Goal: Task Accomplishment & Management: Complete application form

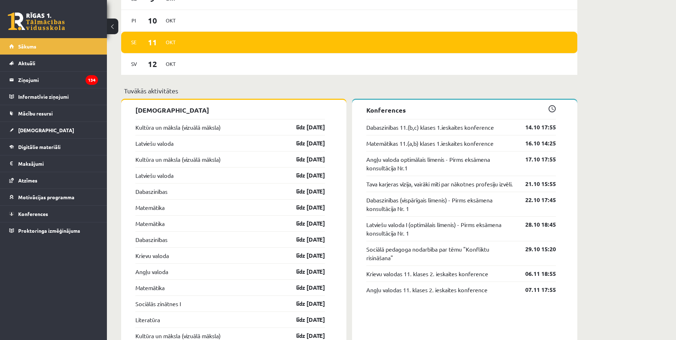
scroll to position [618, 0]
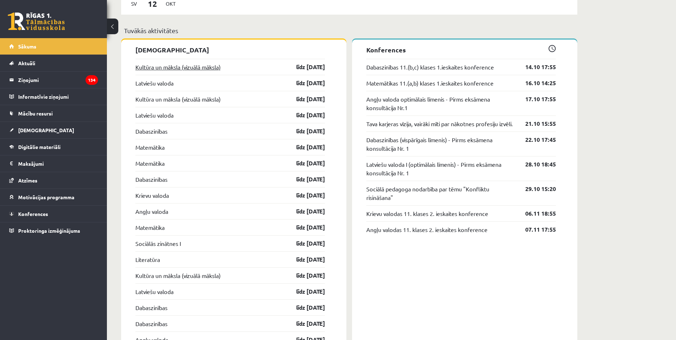
click at [205, 70] on link "Kultūra un māksla (vizuālā māksla)" at bounding box center [178, 67] width 85 height 9
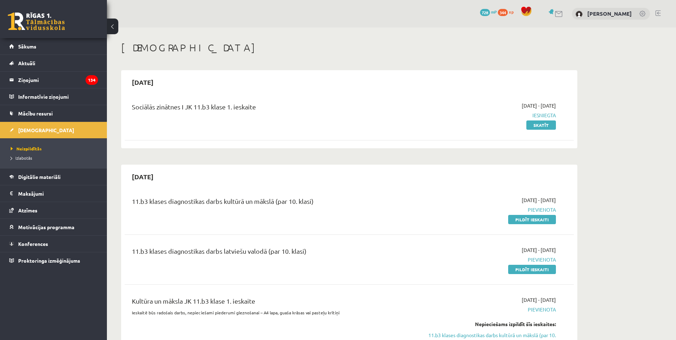
scroll to position [618, 0]
click at [547, 123] on link "Skatīt" at bounding box center [542, 125] width 30 height 9
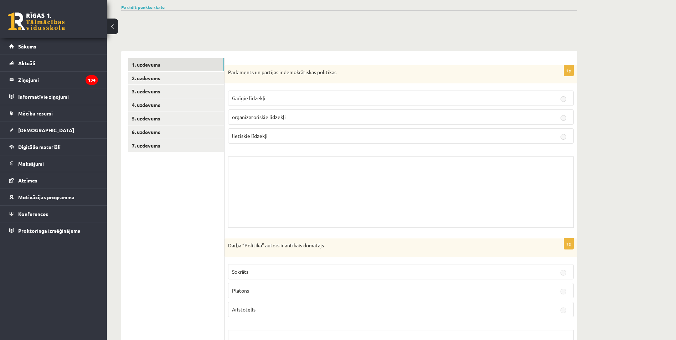
scroll to position [167, 0]
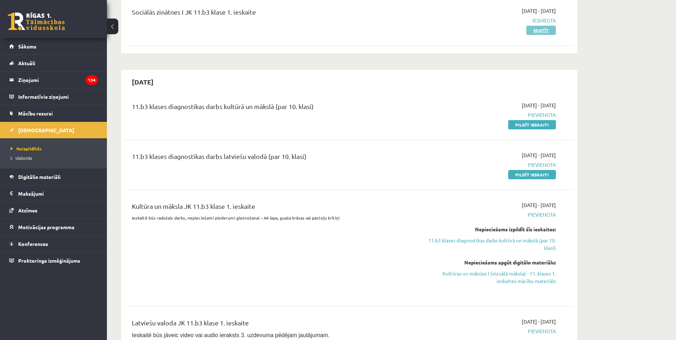
scroll to position [95, 0]
click at [535, 124] on link "Pildīt ieskaiti" at bounding box center [533, 124] width 48 height 9
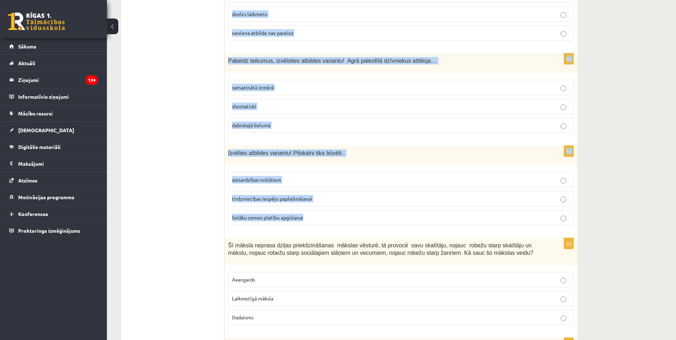
scroll to position [2787, 0]
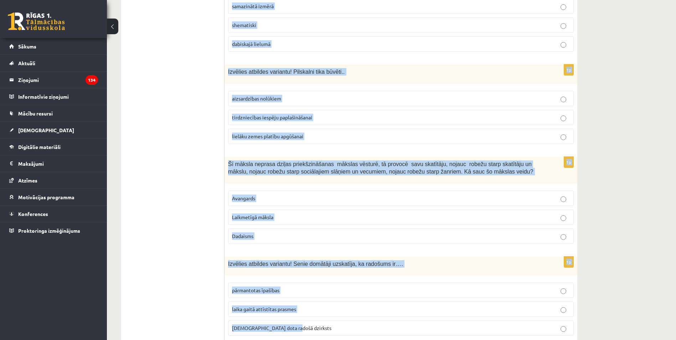
drag, startPoint x: 226, startPoint y: 93, endPoint x: 400, endPoint y: 305, distance: 274.4
type textarea "**********"
copy form "Izvēlies atbildes variantu! Garīgo kultūru raksturojošais elements: skulptūras …"
click at [425, 157] on div "Šī māksla neprasa dziļas priekšzināšanas mākslas vēsturē, tā provocē savu skatī…" at bounding box center [401, 170] width 353 height 27
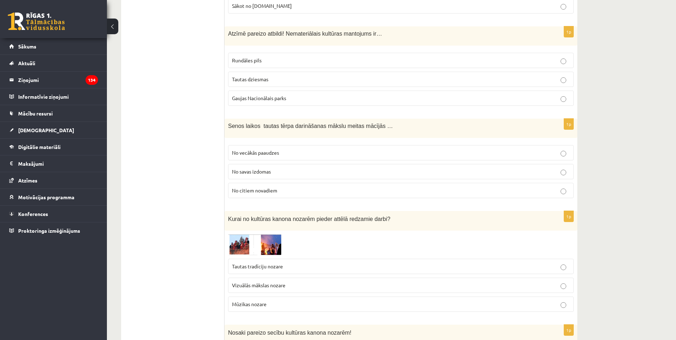
scroll to position [0, 0]
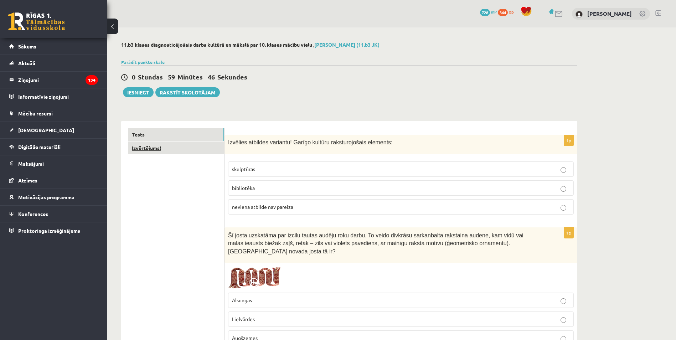
click at [167, 146] on link "Izvērtējums!" at bounding box center [176, 148] width 96 height 13
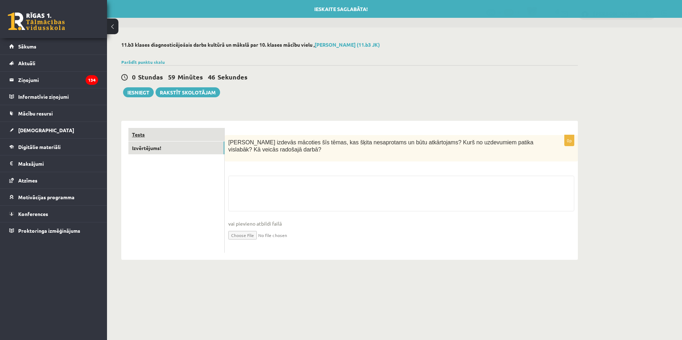
click at [173, 138] on link "Tests" at bounding box center [176, 134] width 96 height 13
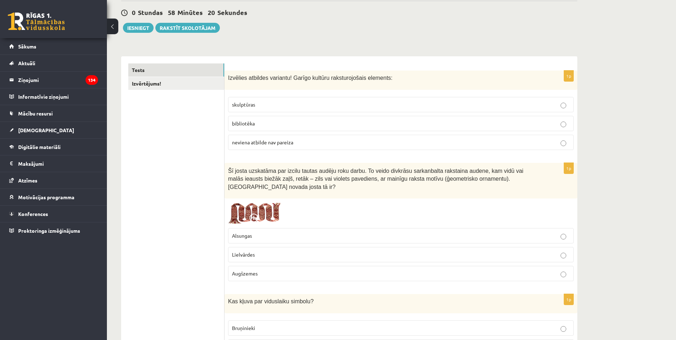
scroll to position [61, 0]
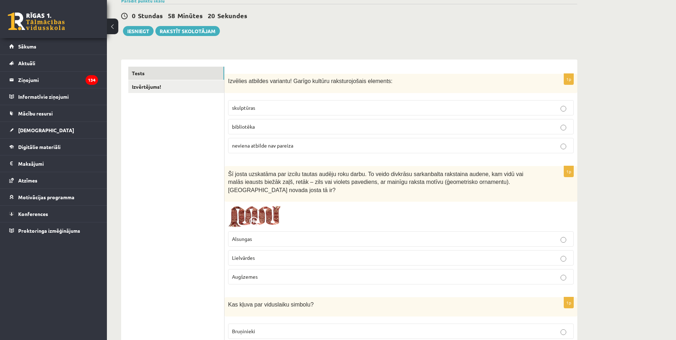
click at [273, 148] on span "neviena atbilde nav pareiza" at bounding box center [262, 145] width 61 height 6
click at [286, 103] on label "skulptūras" at bounding box center [401, 107] width 346 height 15
click at [266, 127] on p "bibliotēka" at bounding box center [401, 126] width 338 height 7
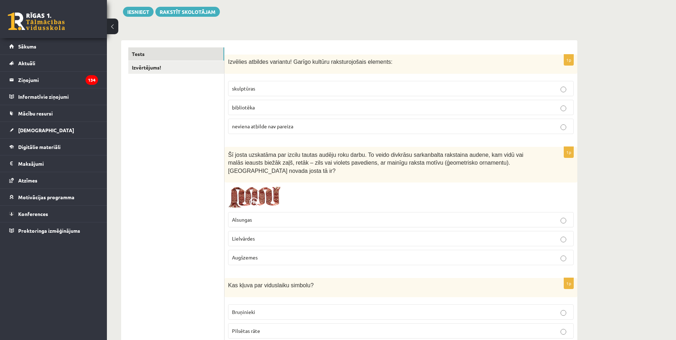
scroll to position [109, 0]
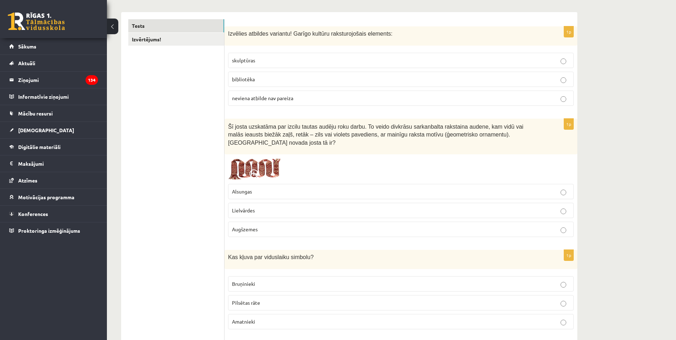
click at [555, 207] on p "Lielvārdes" at bounding box center [401, 210] width 338 height 7
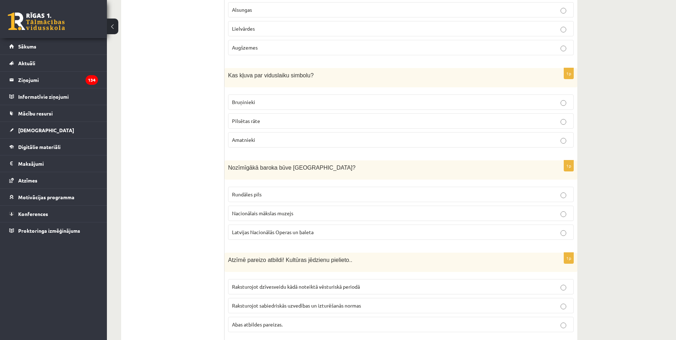
scroll to position [299, 0]
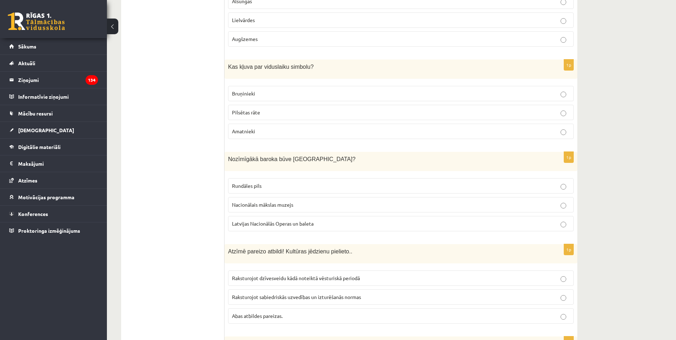
click at [291, 90] on p "Bruņinieki" at bounding box center [401, 93] width 338 height 7
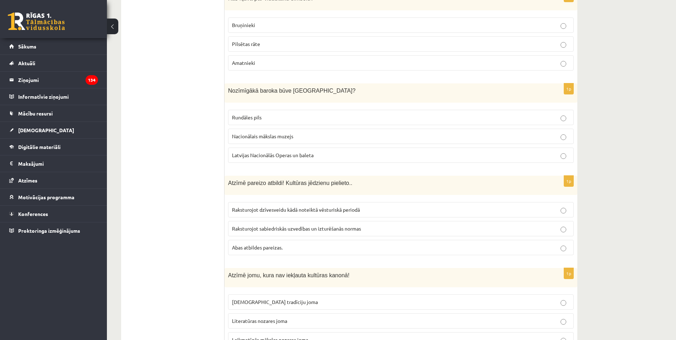
scroll to position [371, 0]
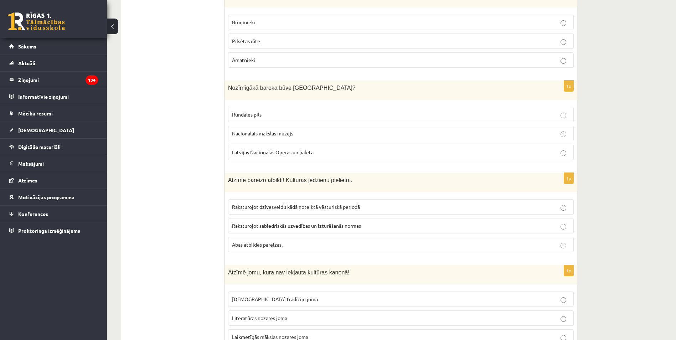
drag, startPoint x: 303, startPoint y: 110, endPoint x: 233, endPoint y: 10, distance: 122.5
click at [302, 111] on p "Rundāles pils" at bounding box center [401, 114] width 338 height 7
click at [356, 241] on p "Abas atbildes pareizas." at bounding box center [401, 244] width 338 height 7
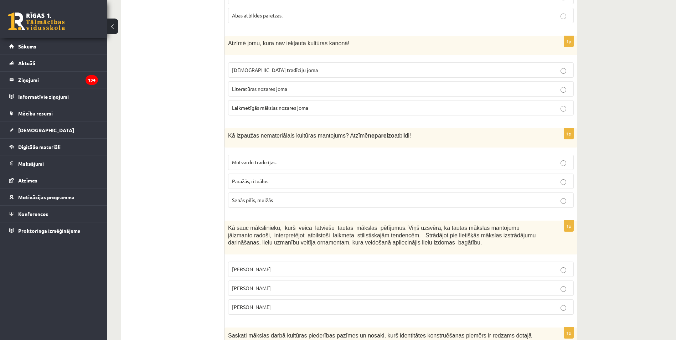
scroll to position [608, 0]
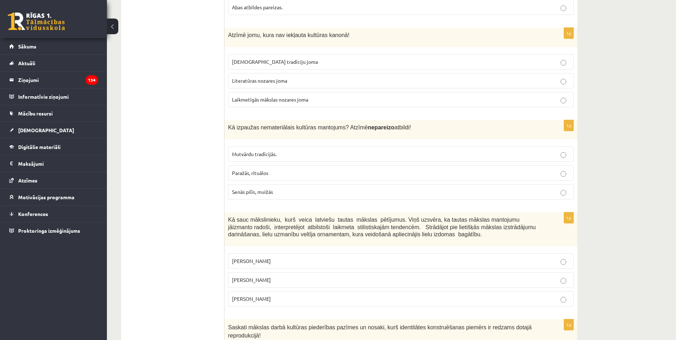
click at [293, 96] on span "Laikmetīgās mākslas nozares joma" at bounding box center [270, 99] width 76 height 6
click at [283, 188] on p "Senās pilīs, muižās" at bounding box center [401, 191] width 338 height 7
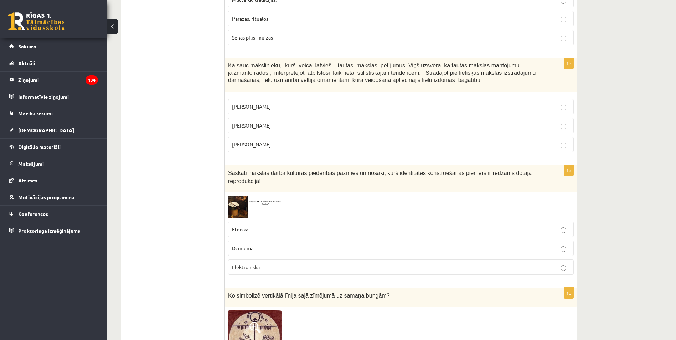
scroll to position [751, 0]
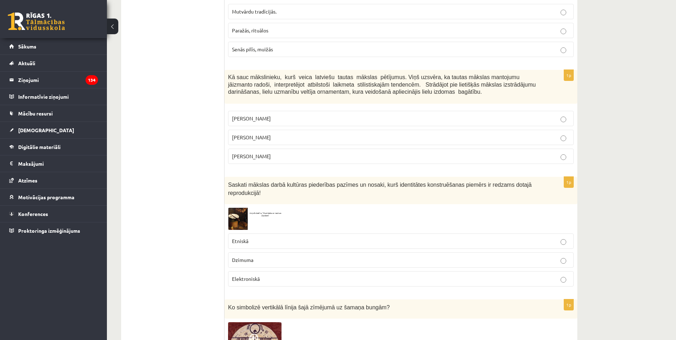
click at [312, 134] on label "Jūlijs Madernieks" at bounding box center [401, 137] width 346 height 15
click at [270, 234] on label "Etniskā" at bounding box center [401, 241] width 346 height 15
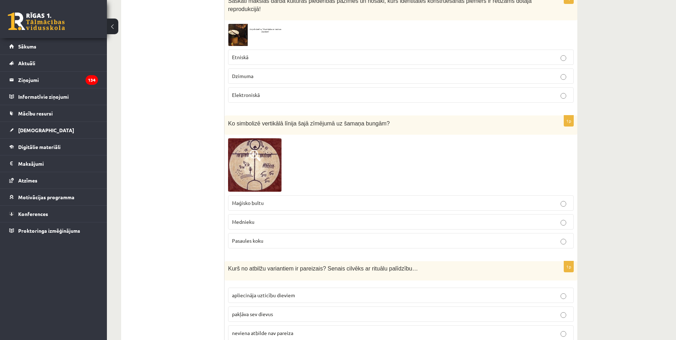
scroll to position [941, 0]
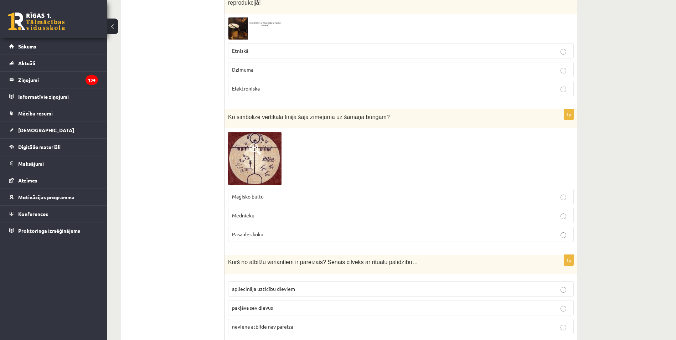
click at [291, 227] on label "Pasaules koku" at bounding box center [401, 234] width 346 height 15
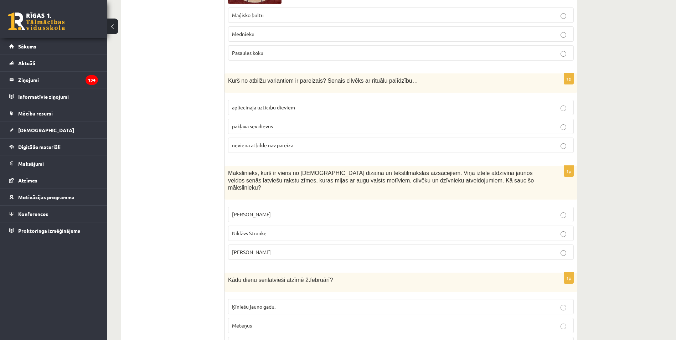
scroll to position [1131, 0]
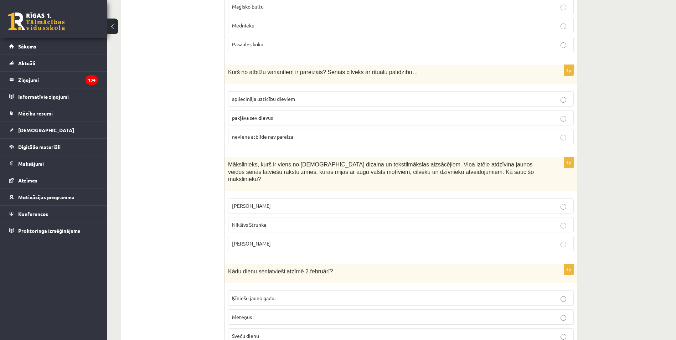
click at [323, 95] on p "apliecināja uzticību dieviem" at bounding box center [401, 98] width 338 height 7
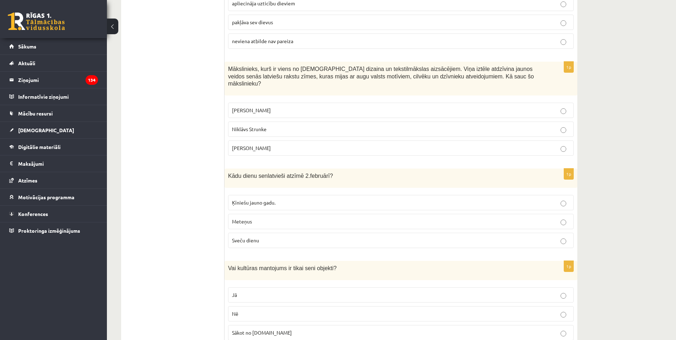
scroll to position [1274, 0]
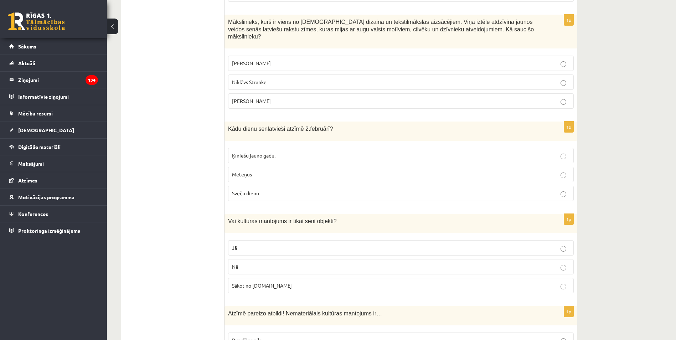
click at [281, 60] on p "Ansis Cīrulis" at bounding box center [401, 63] width 338 height 7
click at [289, 190] on p "Sveču dienu" at bounding box center [401, 193] width 338 height 7
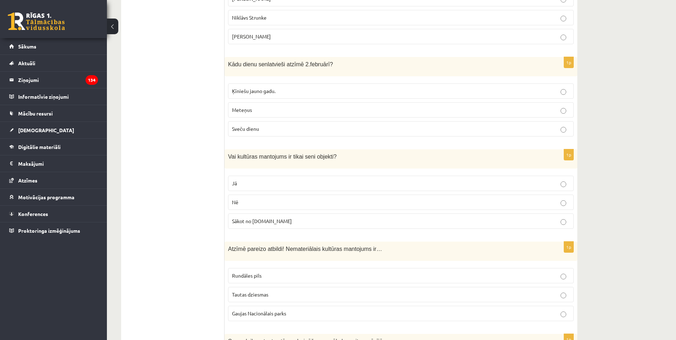
scroll to position [1416, 0]
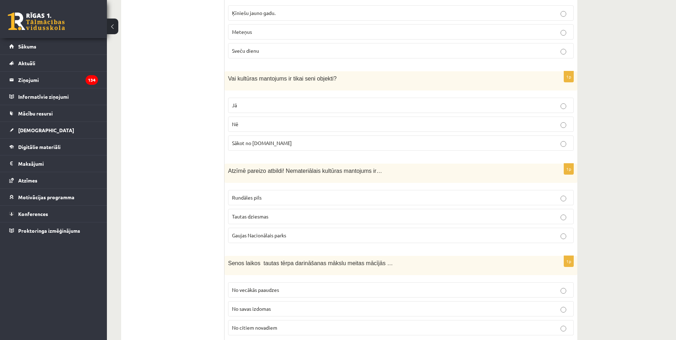
click at [262, 121] on p "Nē" at bounding box center [401, 124] width 338 height 7
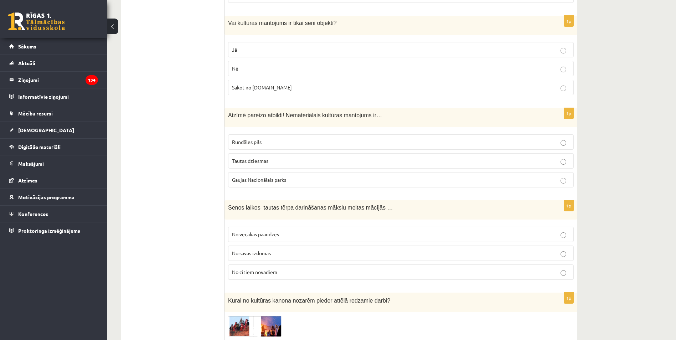
scroll to position [1535, 0]
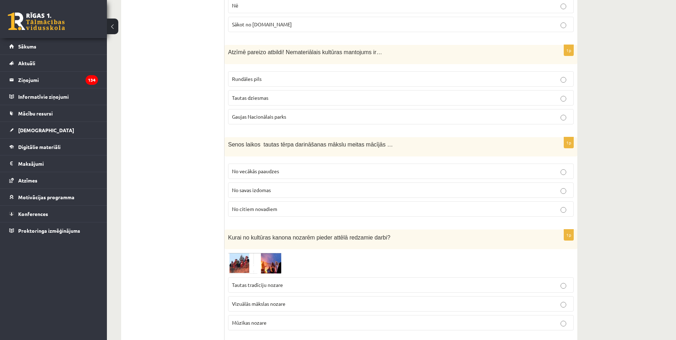
click at [308, 90] on label "Tautas dziesmas" at bounding box center [401, 97] width 346 height 15
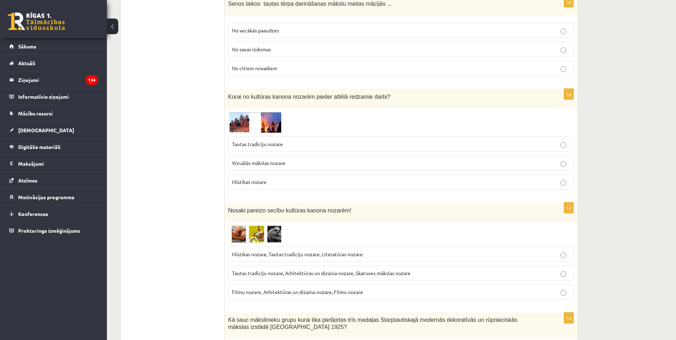
scroll to position [1678, 0]
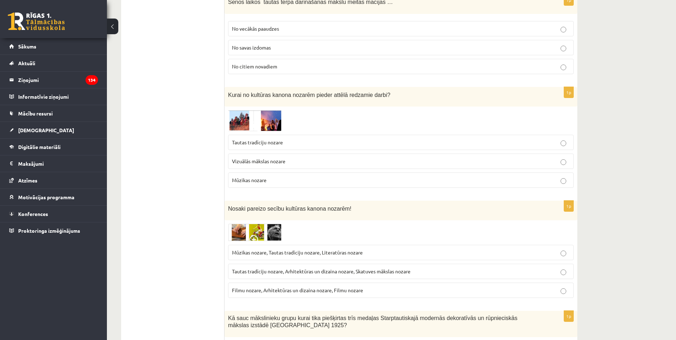
click at [270, 40] on label "No savas izdomas" at bounding box center [401, 47] width 346 height 15
click at [276, 17] on fieldset "No vecākās paaudzes No savas izdomas No citiem novadiem" at bounding box center [401, 46] width 346 height 59
click at [276, 21] on label "No vecākās paaudzes" at bounding box center [401, 28] width 346 height 15
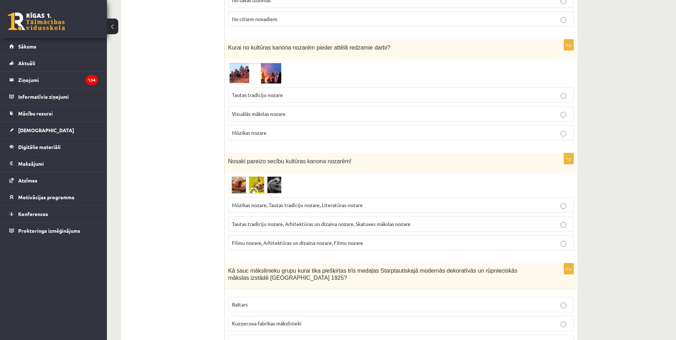
scroll to position [1726, 0]
drag, startPoint x: 277, startPoint y: 92, endPoint x: 272, endPoint y: 69, distance: 23.7
click at [277, 110] on span "Vizuālās mākslas nozare" at bounding box center [258, 113] width 53 height 6
click at [298, 216] on label "Tautas tradīciju nozare, Arhitektūras un dizaina nozare, Skatuves mākslas nozare" at bounding box center [401, 223] width 346 height 15
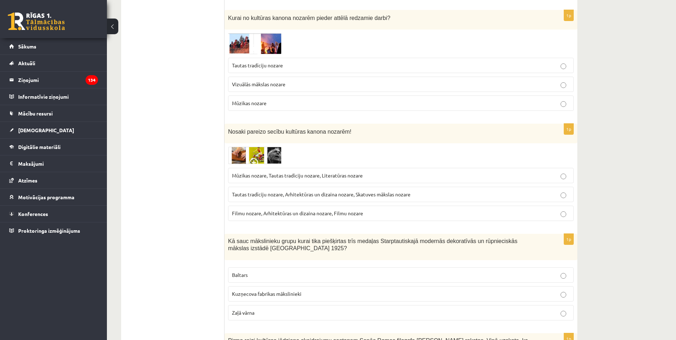
scroll to position [1892, 0]
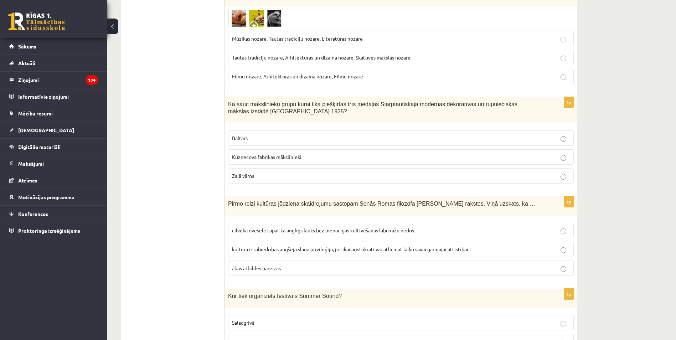
click at [268, 134] on p "Baltars" at bounding box center [401, 137] width 338 height 7
click at [326, 227] on span "cilvēka dvēsele tāpat kā auglīgs lauks bez pienācīgas kultivēšanas labu ražu ne…" at bounding box center [323, 230] width 183 height 6
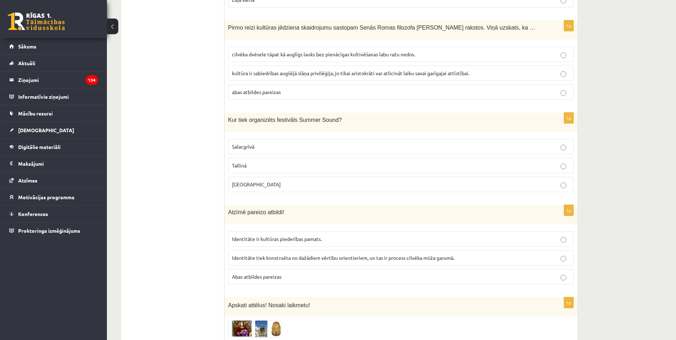
scroll to position [2058, 0]
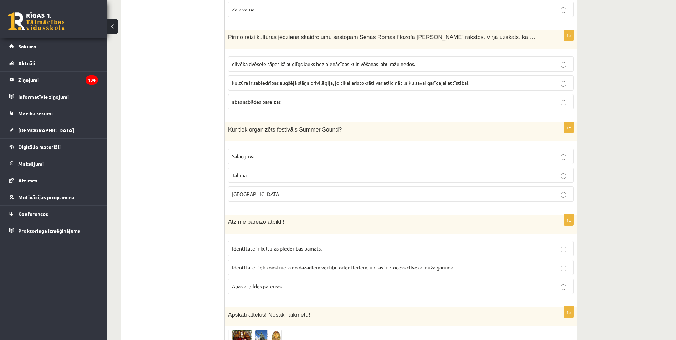
click at [286, 149] on label "Salacgrīvā" at bounding box center [401, 156] width 346 height 15
click at [358, 190] on p "Liepājā" at bounding box center [401, 193] width 338 height 7
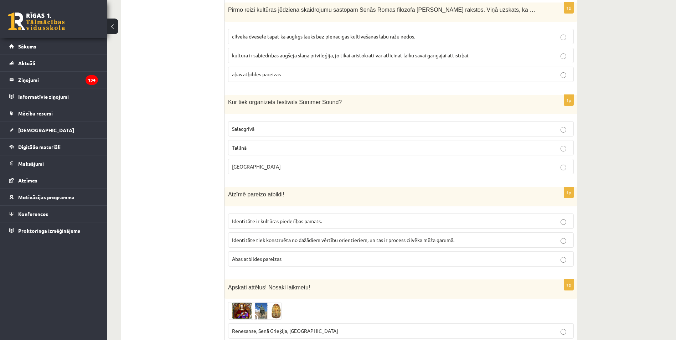
scroll to position [2225, 0]
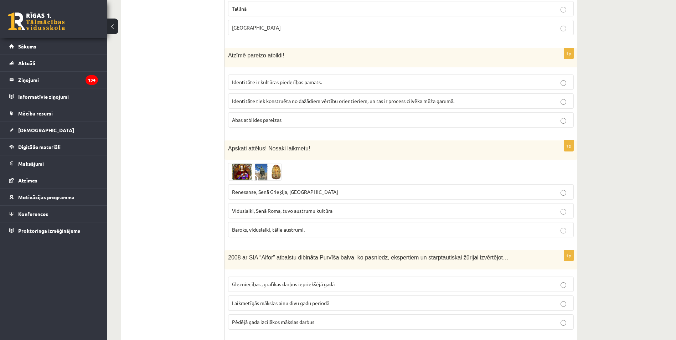
drag, startPoint x: 281, startPoint y: 97, endPoint x: 301, endPoint y: 104, distance: 21.3
click at [281, 117] on span "Abas atbildes pareizas" at bounding box center [257, 120] width 50 height 6
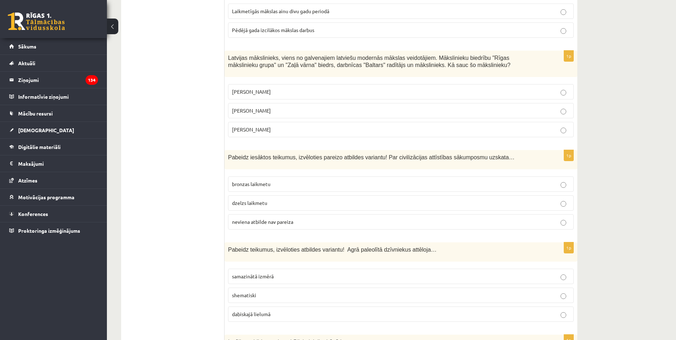
scroll to position [2462, 0]
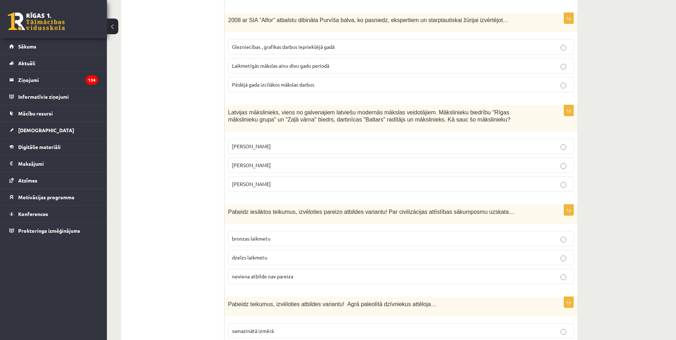
click at [306, 158] on label "Romāns Suta" at bounding box center [401, 165] width 346 height 15
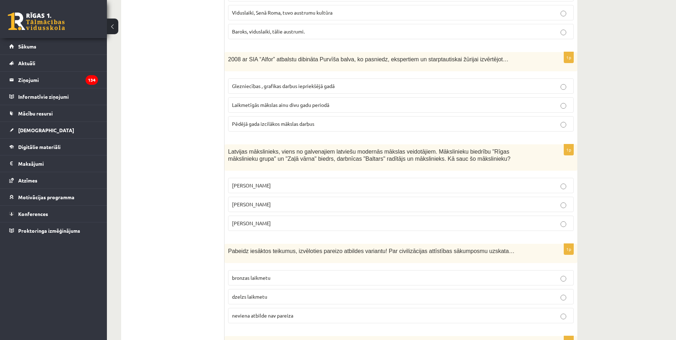
scroll to position [2415, 0]
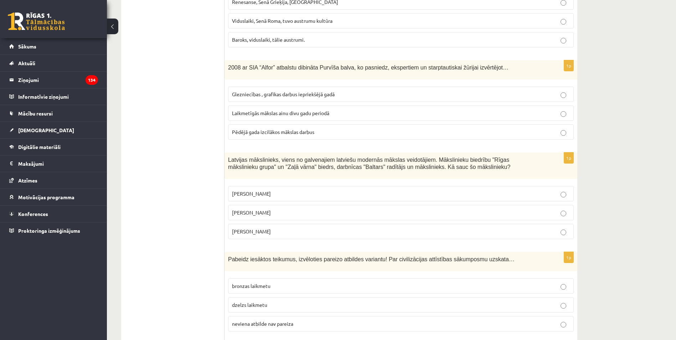
click at [372, 87] on label "Glezniecības , grafikas darbus iepriekšējā gadā" at bounding box center [401, 94] width 346 height 15
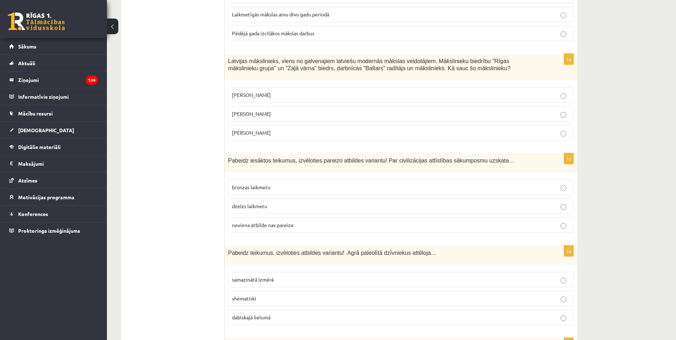
scroll to position [2439, 0]
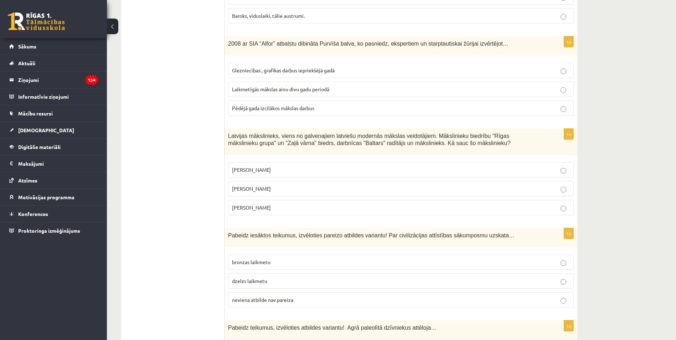
click at [307, 86] on p "Laikmetīgās mākslas ainu divu gadu periodā" at bounding box center [401, 89] width 338 height 7
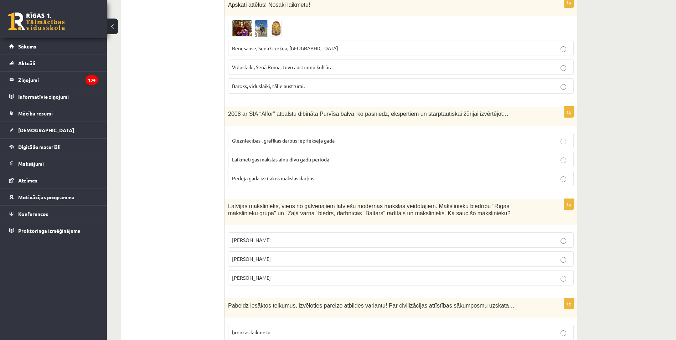
scroll to position [2344, 0]
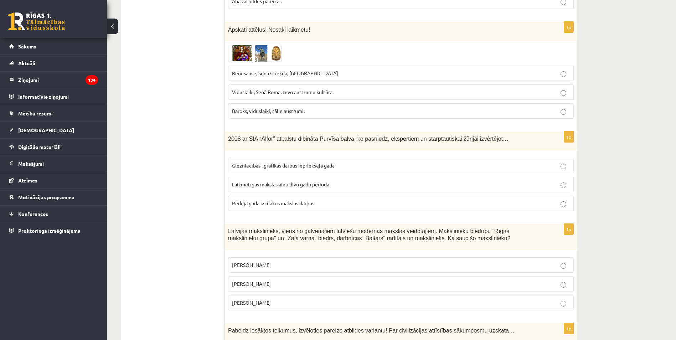
click at [288, 66] on label "Renesanse, Senā Grieķija, Ēģipte" at bounding box center [401, 73] width 346 height 15
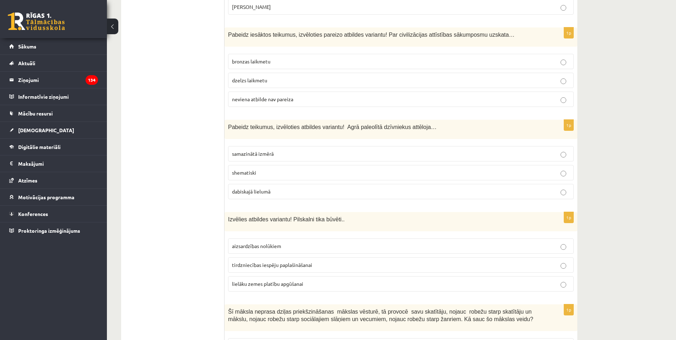
scroll to position [2629, 0]
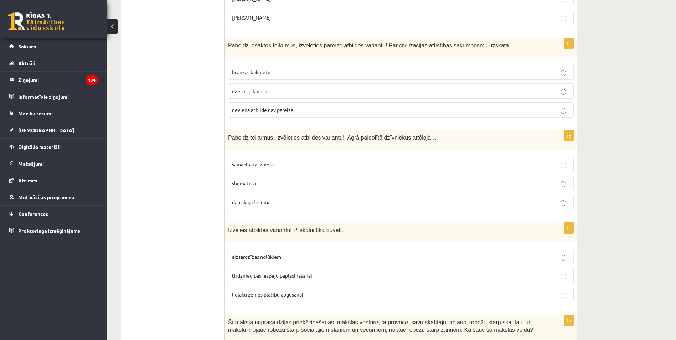
click at [282, 107] on span "neviena atbilde nav pareiza" at bounding box center [262, 110] width 61 height 6
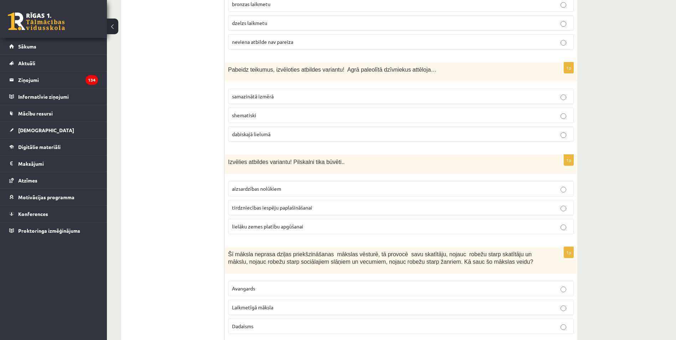
scroll to position [2700, 0]
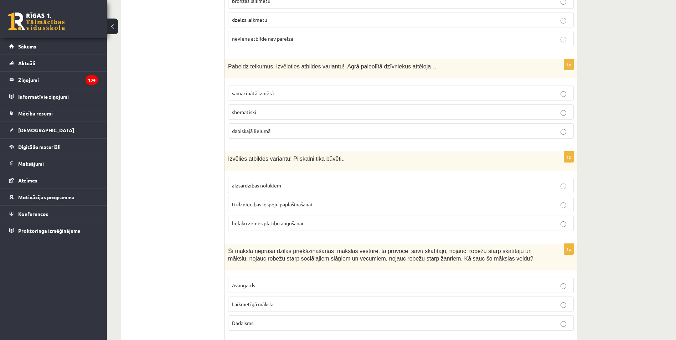
click at [299, 127] on p "dabiskajā lielumā" at bounding box center [401, 130] width 338 height 7
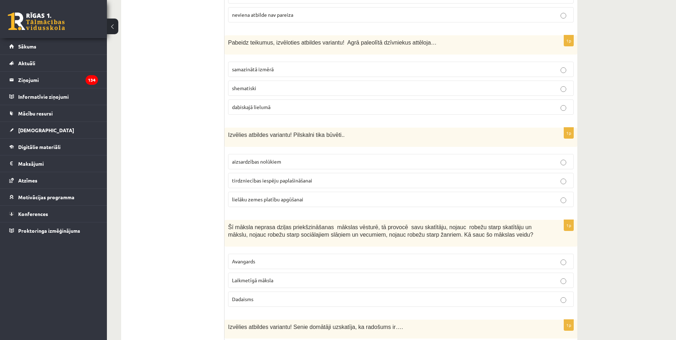
scroll to position [2787, 0]
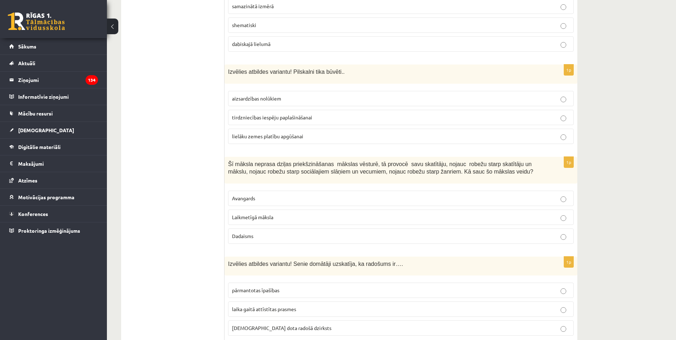
click at [281, 95] on span "aizsardzības nolūkiem" at bounding box center [256, 98] width 49 height 6
click at [291, 133] on span "lielāku zemes platību apgūšanai" at bounding box center [267, 136] width 71 height 6
click at [310, 95] on p "aizsardzības nolūkiem" at bounding box center [401, 98] width 338 height 7
click at [274, 214] on p "Laikmetīgā māksla" at bounding box center [401, 217] width 338 height 7
click at [305, 321] on label "dieva dota radošā dzirksts" at bounding box center [401, 328] width 346 height 15
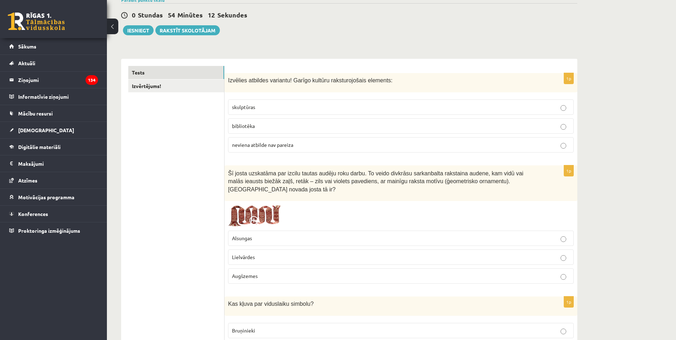
scroll to position [0, 0]
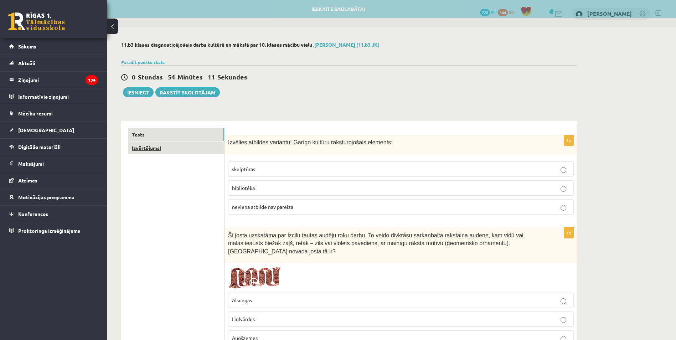
click at [201, 145] on link "Izvērtējums!" at bounding box center [176, 148] width 96 height 13
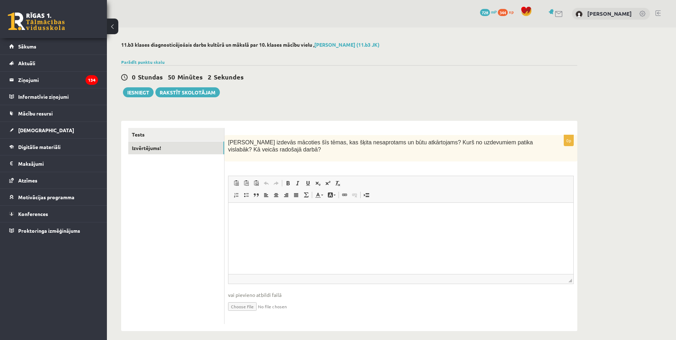
click at [333, 225] on html at bounding box center [401, 214] width 345 height 22
click at [131, 88] on button "Iesniegt" at bounding box center [138, 92] width 31 height 10
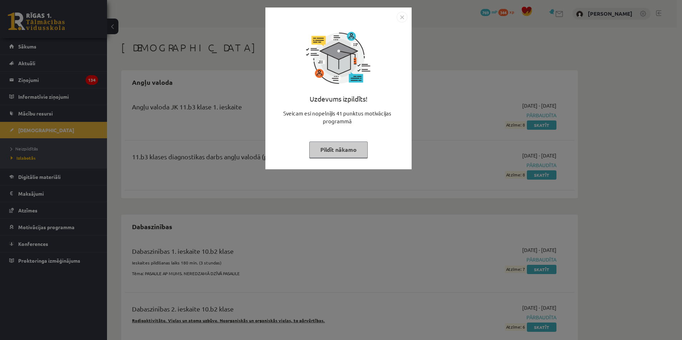
scroll to position [618, 0]
click at [577, 89] on div "Uzdevums izpildīts! Sveicam esi nopelnījis 41 punktus motivācijas programmā Pil…" at bounding box center [341, 170] width 682 height 340
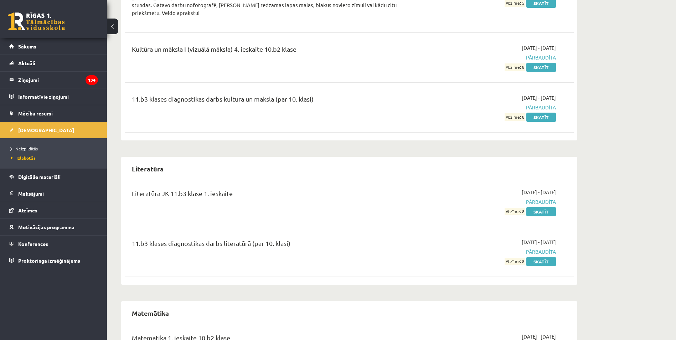
scroll to position [761, 0]
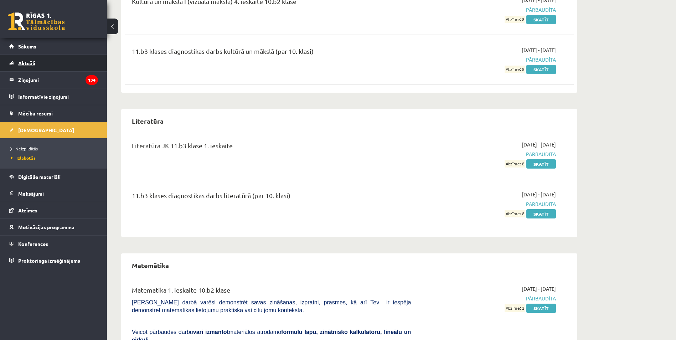
click at [39, 58] on link "Aktuāli" at bounding box center [53, 63] width 89 height 16
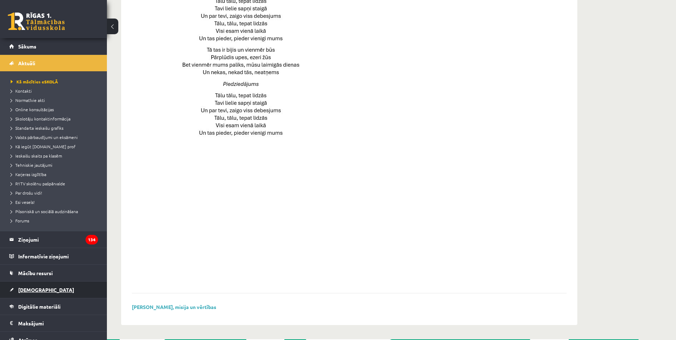
click at [36, 291] on span "[DEMOGRAPHIC_DATA]" at bounding box center [46, 290] width 56 height 6
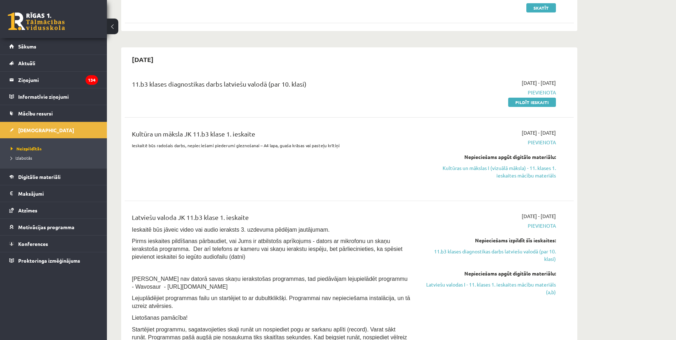
scroll to position [119, 0]
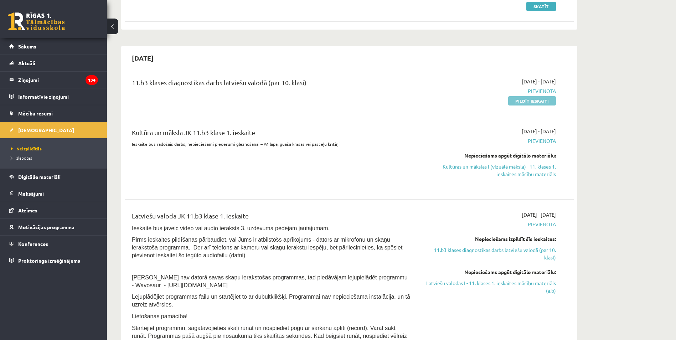
click at [547, 100] on link "Pildīt ieskaiti" at bounding box center [533, 100] width 48 height 9
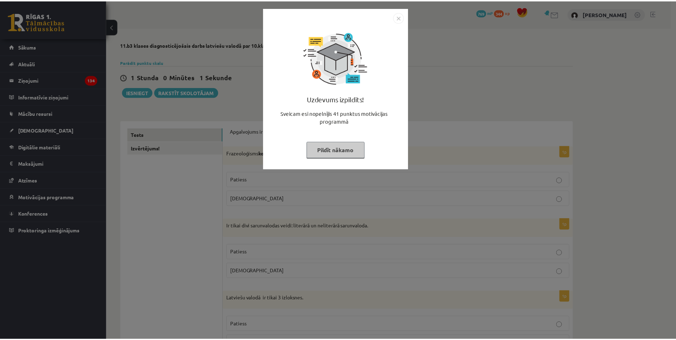
scroll to position [618, 0]
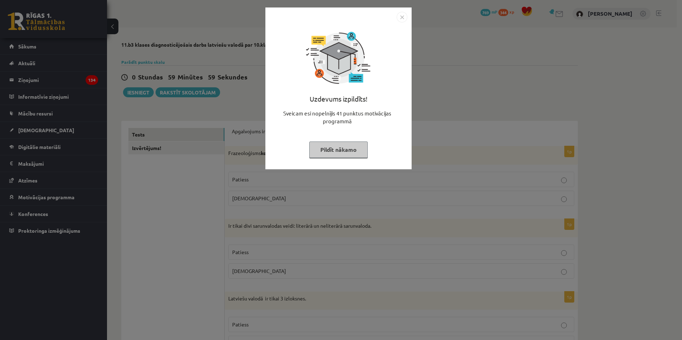
drag, startPoint x: 403, startPoint y: 14, endPoint x: 401, endPoint y: 30, distance: 15.5
click at [403, 15] on img "Close" at bounding box center [402, 17] width 11 height 11
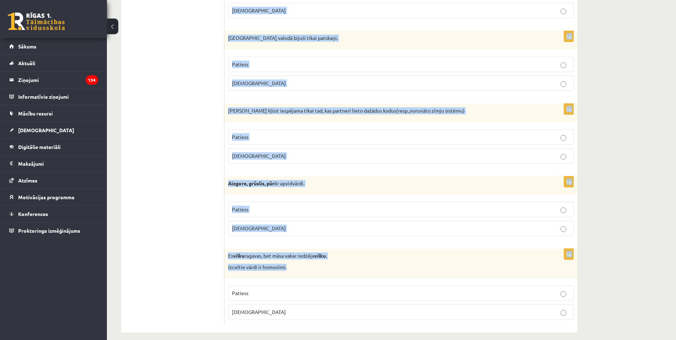
scroll to position [2021, 0]
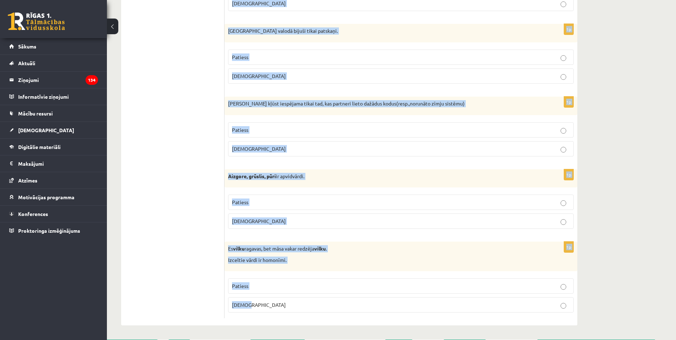
drag, startPoint x: 230, startPoint y: 130, endPoint x: 443, endPoint y: 301, distance: 273.0
type textarea "**********"
copy form "Apgalvojums ir patiess vai nepatiess? 1p Frazeoloģisms kost pirkstos nozīmē sav…"
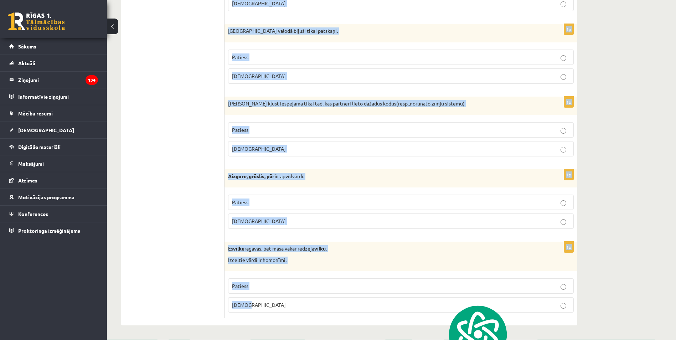
click at [309, 243] on div "Es vilku ragavas, bet māsa vakar redzēja vilku . Izceltie vārdi ir homonīmi." at bounding box center [401, 257] width 353 height 30
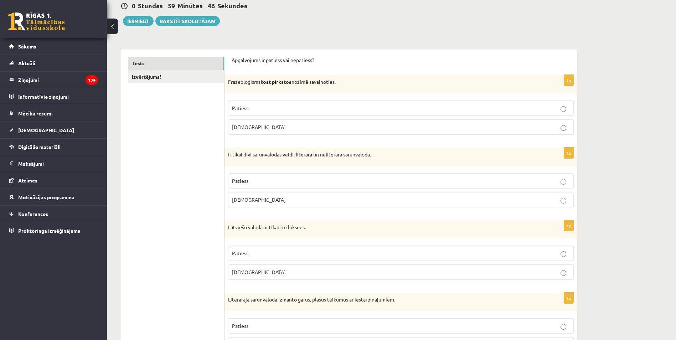
scroll to position [95, 0]
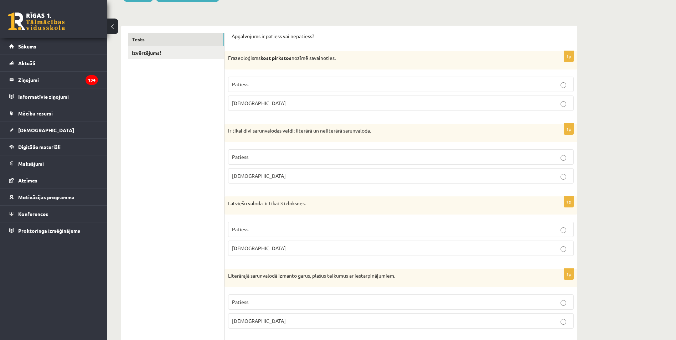
click at [389, 103] on p "Aplams" at bounding box center [401, 102] width 338 height 7
click at [416, 153] on label "Patiess" at bounding box center [401, 156] width 346 height 15
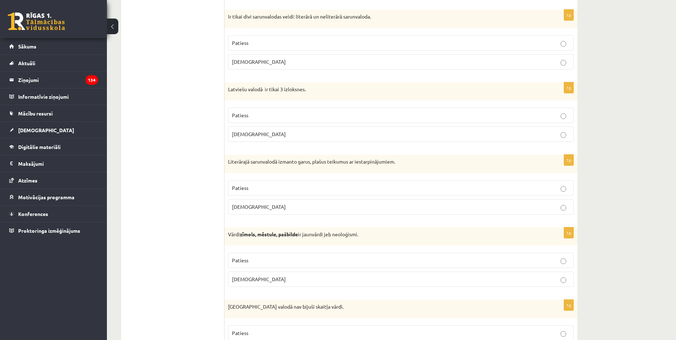
scroll to position [214, 0]
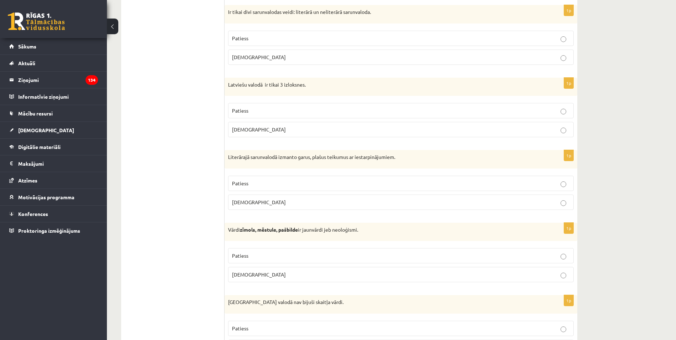
click at [558, 128] on p "Aplams" at bounding box center [401, 129] width 338 height 7
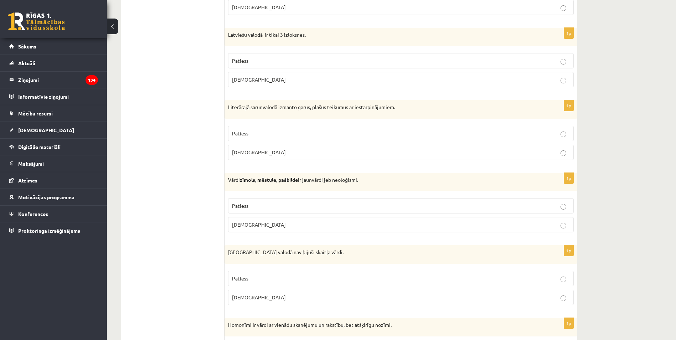
scroll to position [285, 0]
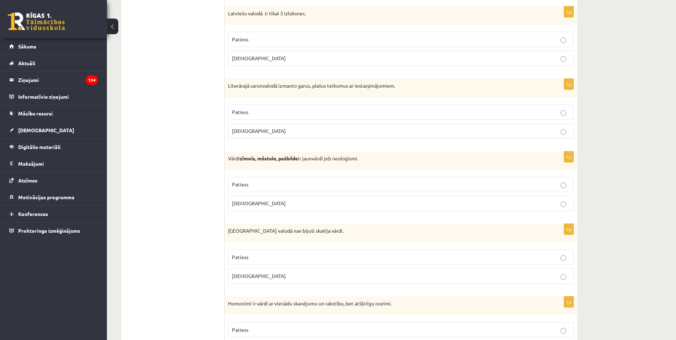
click at [487, 129] on p "Aplams" at bounding box center [401, 130] width 338 height 7
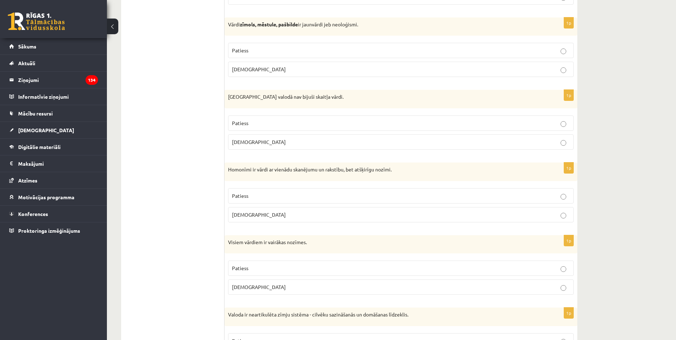
scroll to position [428, 0]
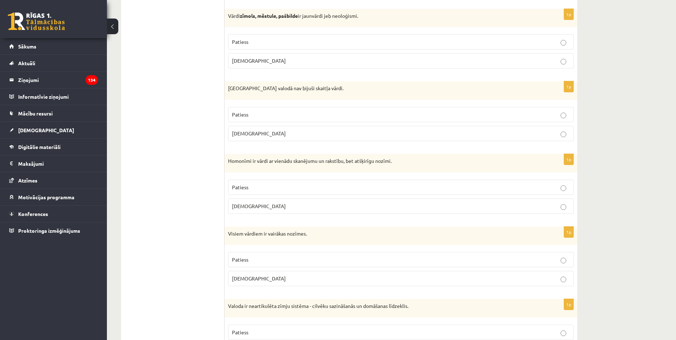
click at [398, 116] on p "Patiess" at bounding box center [401, 114] width 338 height 7
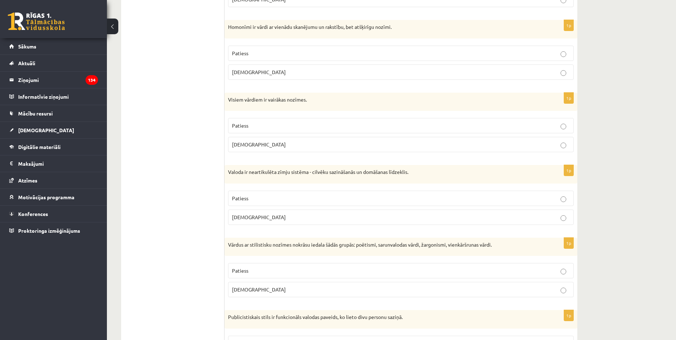
scroll to position [571, 0]
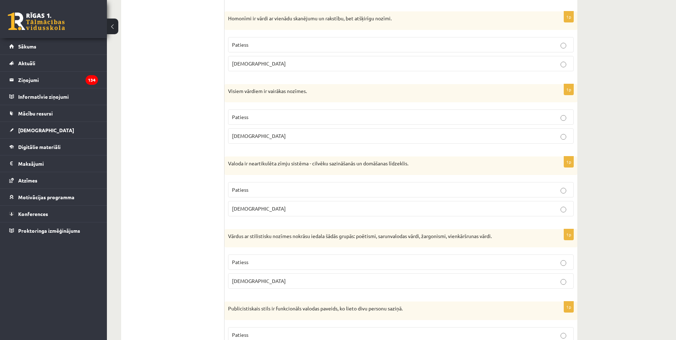
click at [322, 43] on p "Patiess" at bounding box center [401, 44] width 338 height 7
click at [314, 134] on p "Aplams" at bounding box center [401, 135] width 338 height 7
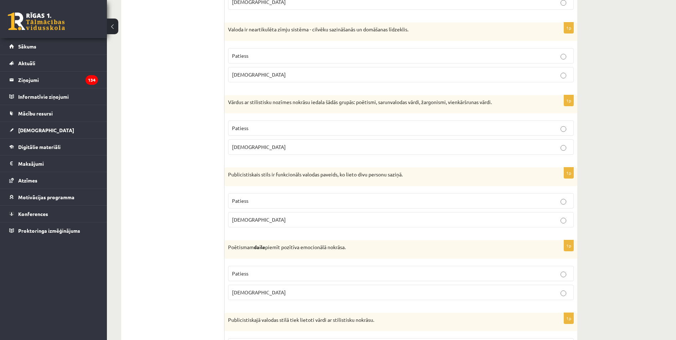
scroll to position [713, 0]
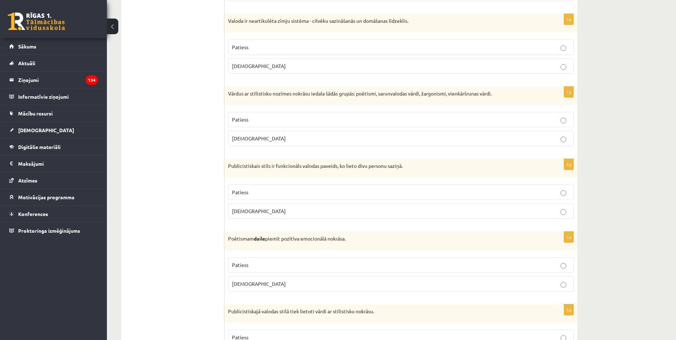
click at [285, 136] on p "Aplams" at bounding box center [401, 138] width 338 height 7
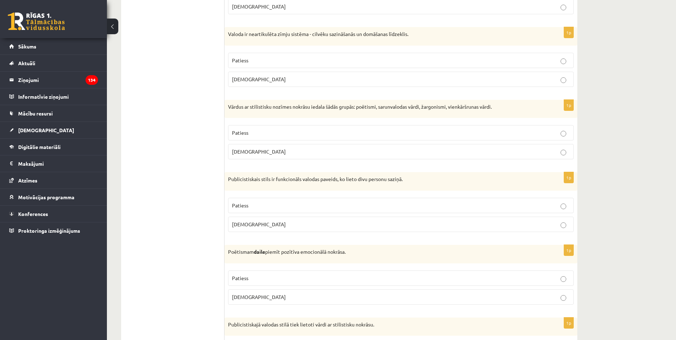
scroll to position [689, 0]
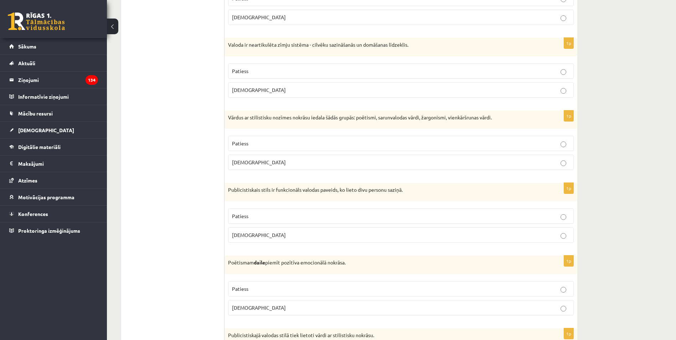
click at [280, 85] on label "Aplams" at bounding box center [401, 89] width 346 height 15
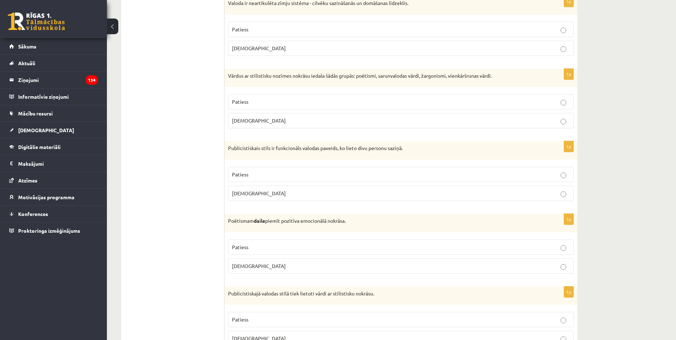
scroll to position [737, 0]
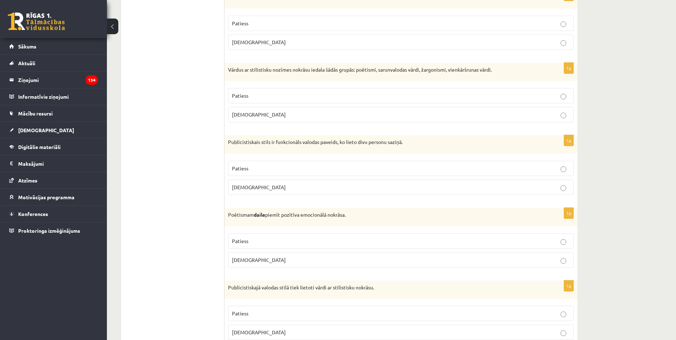
click at [318, 174] on label "Patiess" at bounding box center [401, 168] width 346 height 15
click at [351, 87] on fieldset "Patiess Aplams" at bounding box center [401, 105] width 346 height 40
click at [352, 95] on p "Patiess" at bounding box center [401, 95] width 338 height 7
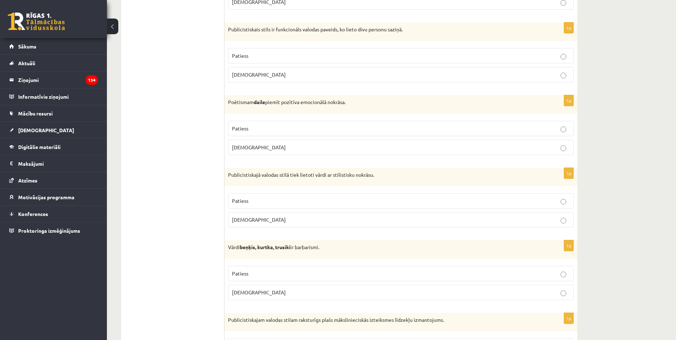
scroll to position [856, 0]
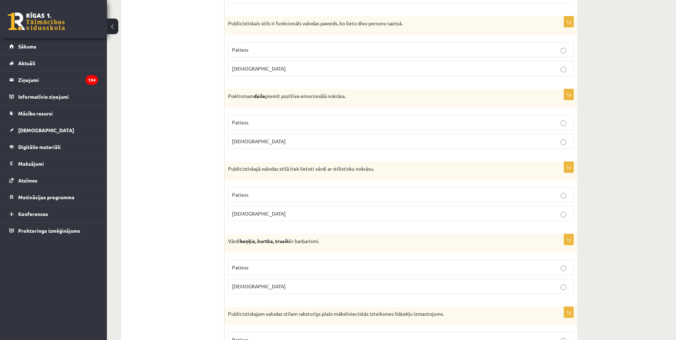
click at [283, 212] on p "Aplams" at bounding box center [401, 213] width 338 height 7
click at [272, 67] on p "Aplams" at bounding box center [401, 68] width 338 height 7
click at [326, 126] on p "Patiess" at bounding box center [401, 122] width 338 height 7
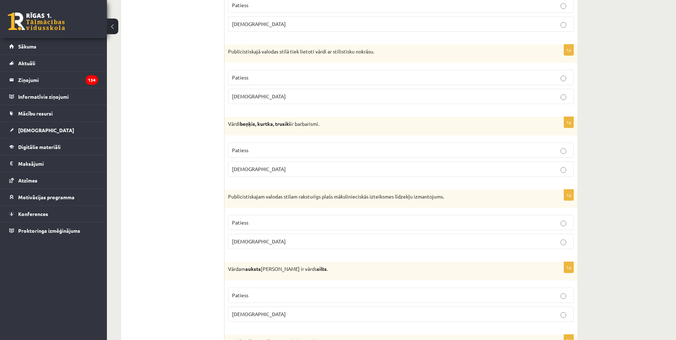
scroll to position [975, 0]
click at [242, 152] on p "Patiess" at bounding box center [401, 148] width 338 height 7
click at [262, 85] on fieldset "Patiess Aplams" at bounding box center [401, 85] width 346 height 40
click at [266, 80] on p "Patiess" at bounding box center [401, 75] width 338 height 7
click at [266, 78] on p "Patiess" at bounding box center [401, 75] width 338 height 7
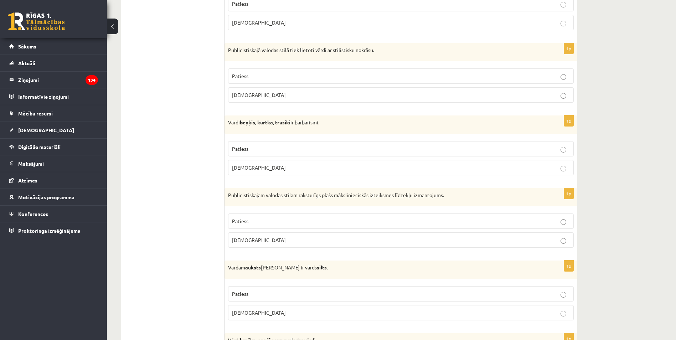
click at [266, 78] on p "Patiess" at bounding box center [401, 75] width 338 height 7
click at [272, 145] on p "Patiess" at bounding box center [401, 148] width 338 height 7
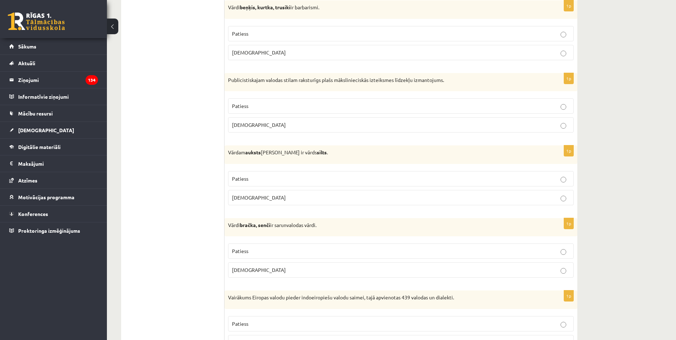
scroll to position [1141, 0]
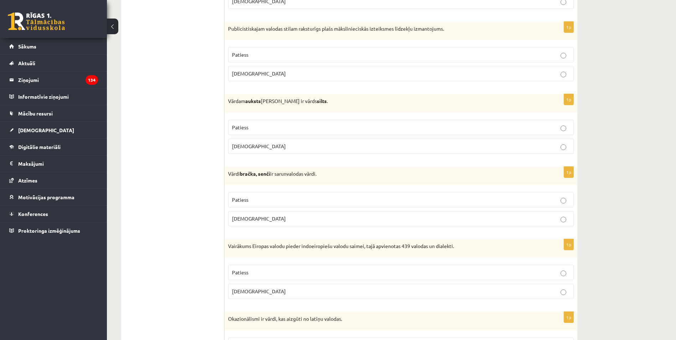
click at [519, 56] on p "Patiess" at bounding box center [401, 54] width 338 height 7
click at [514, 153] on label "Aplams" at bounding box center [401, 146] width 346 height 15
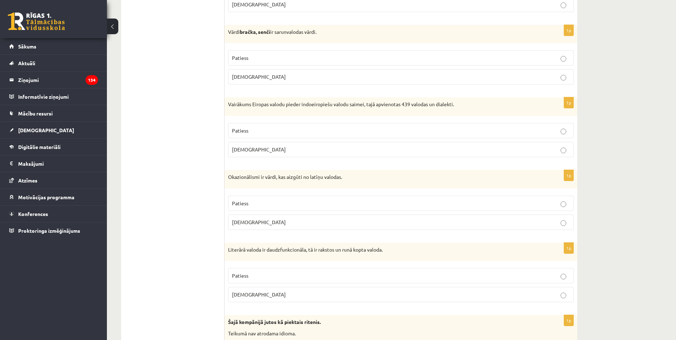
scroll to position [1284, 0]
click at [306, 127] on p "Patiess" at bounding box center [401, 129] width 338 height 7
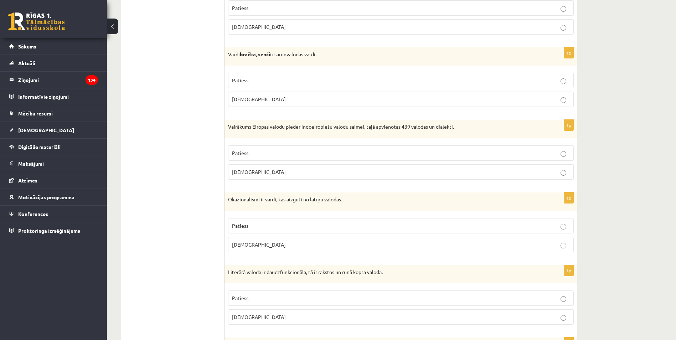
scroll to position [1260, 0]
click at [273, 76] on label "Patiess" at bounding box center [401, 80] width 346 height 15
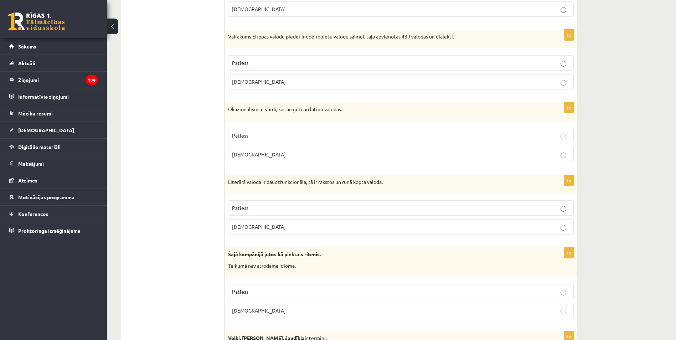
scroll to position [1355, 0]
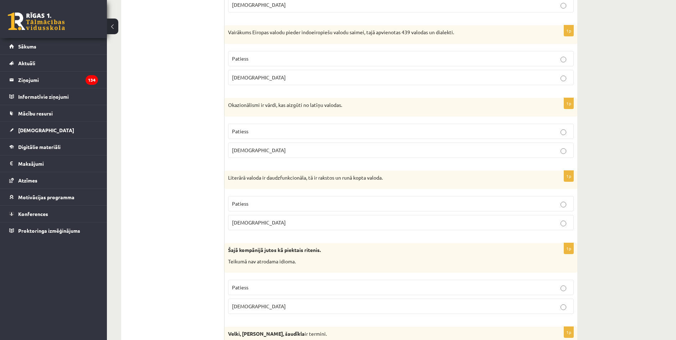
click at [437, 85] on label "Aplams" at bounding box center [401, 77] width 346 height 15
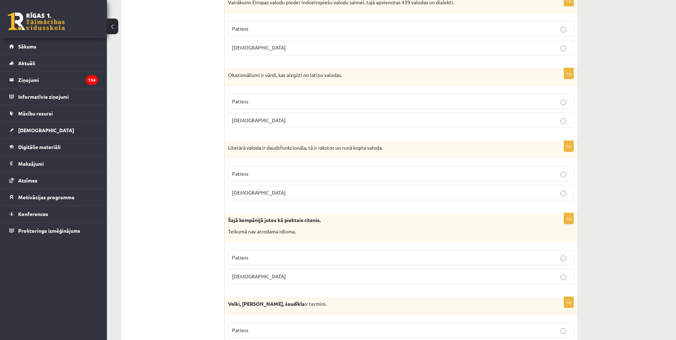
scroll to position [1426, 0]
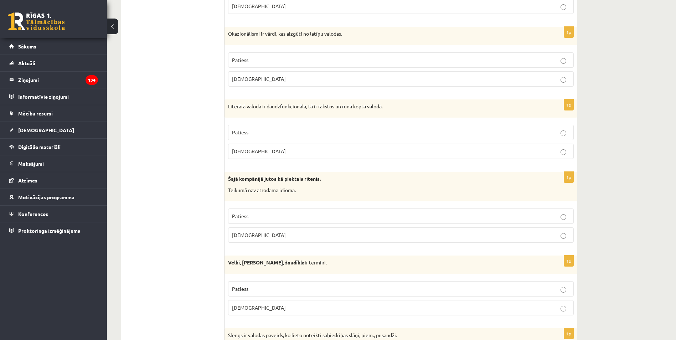
click at [533, 92] on div "1p Okazionālismi ir vārdi, kas aizgūti no latīņu valodas. Patiess Aplams" at bounding box center [401, 60] width 353 height 66
click at [533, 85] on label "Aplams" at bounding box center [401, 78] width 346 height 15
click at [342, 132] on p "Patiess" at bounding box center [401, 132] width 338 height 7
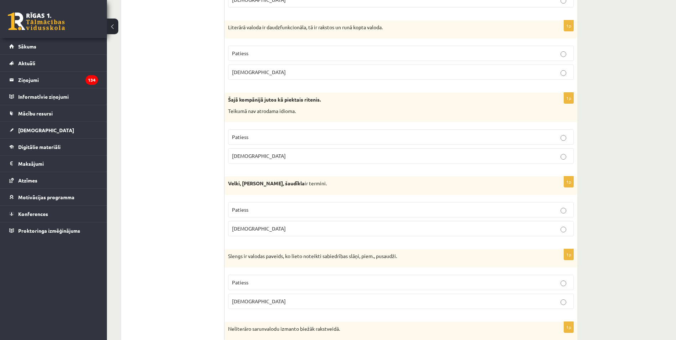
scroll to position [1498, 0]
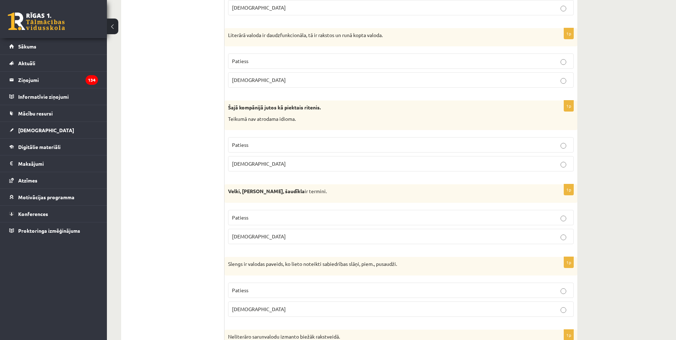
click at [418, 170] on label "Aplams" at bounding box center [401, 163] width 346 height 15
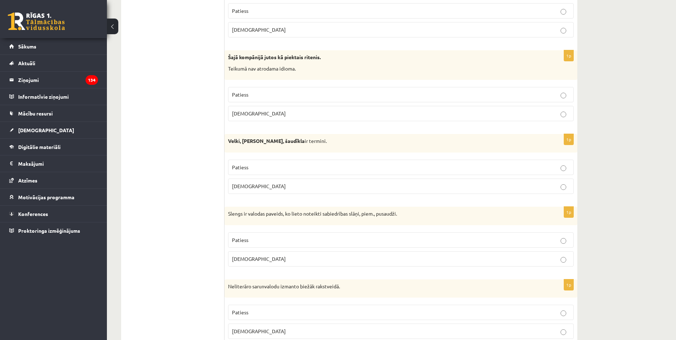
scroll to position [1616, 0]
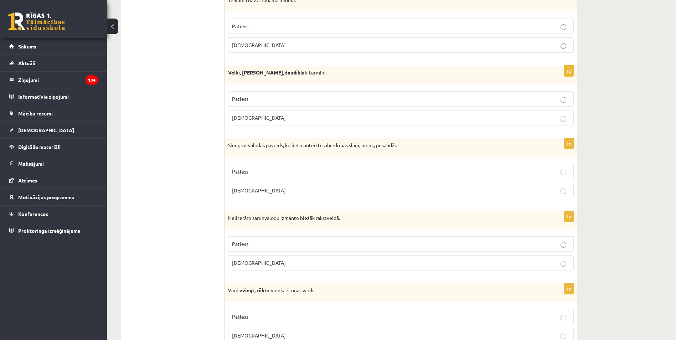
click at [305, 116] on p "Aplams" at bounding box center [401, 117] width 338 height 7
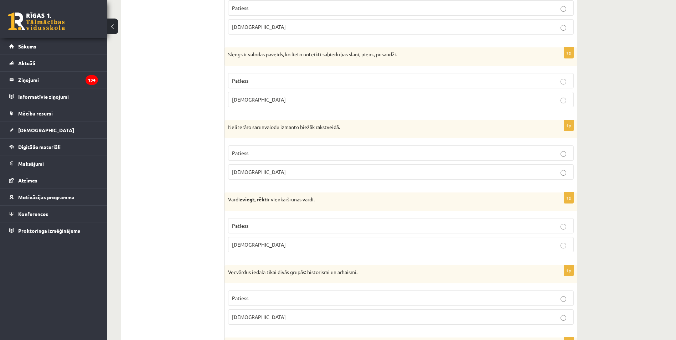
scroll to position [1712, 0]
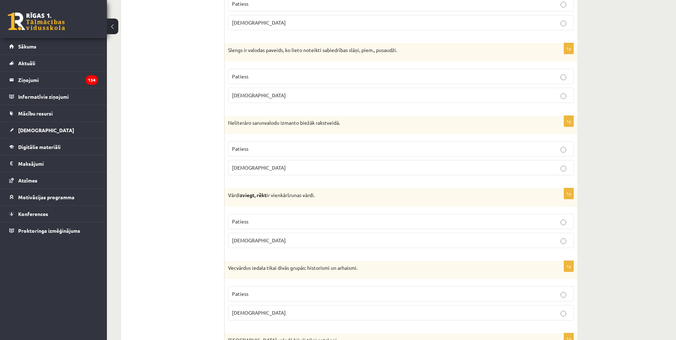
click at [322, 145] on label "Patiess" at bounding box center [401, 148] width 346 height 15
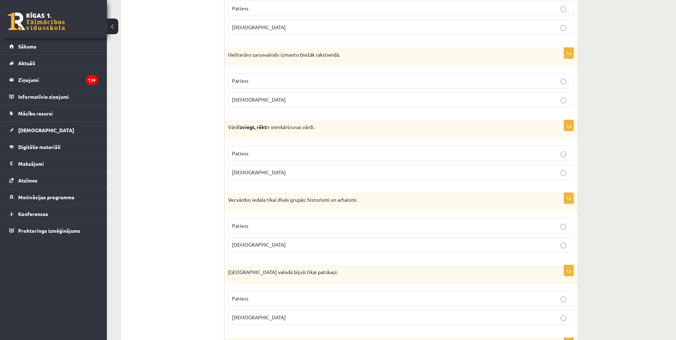
scroll to position [1783, 0]
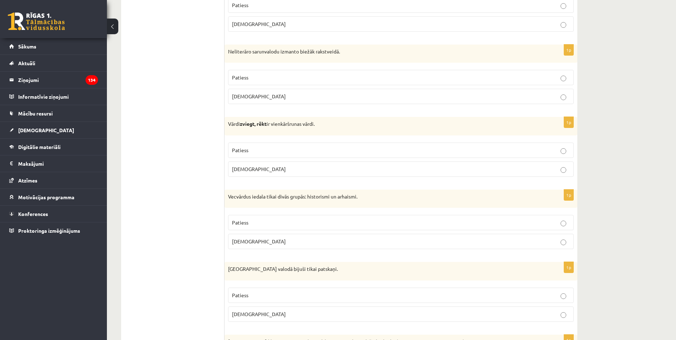
click at [266, 152] on p "Patiess" at bounding box center [401, 150] width 338 height 7
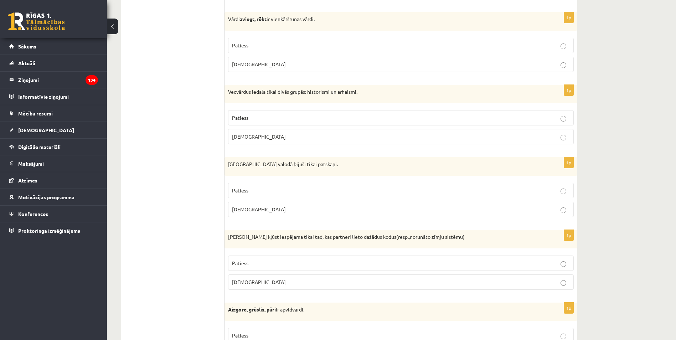
scroll to position [1902, 0]
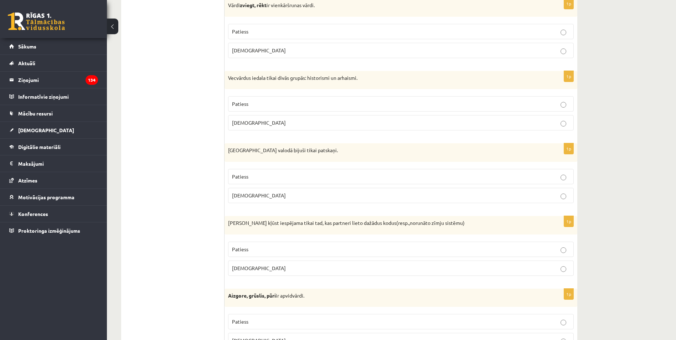
click at [426, 177] on p "Patiess" at bounding box center [401, 176] width 338 height 7
click at [478, 108] on p "Patiess" at bounding box center [401, 103] width 338 height 7
click at [494, 198] on p "Aplams" at bounding box center [401, 195] width 338 height 7
click at [487, 263] on label "Aplams" at bounding box center [401, 268] width 346 height 15
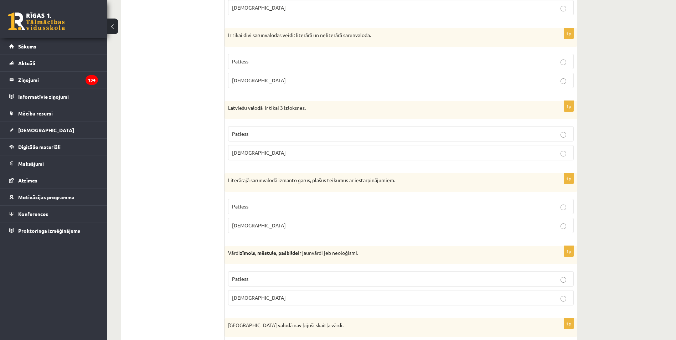
scroll to position [0, 0]
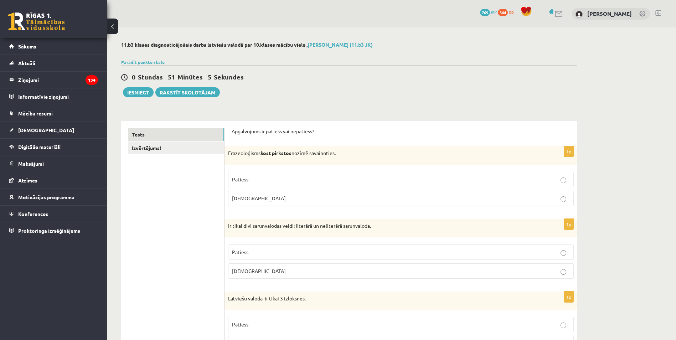
click at [191, 148] on link "Izvērtējums!" at bounding box center [176, 148] width 96 height 13
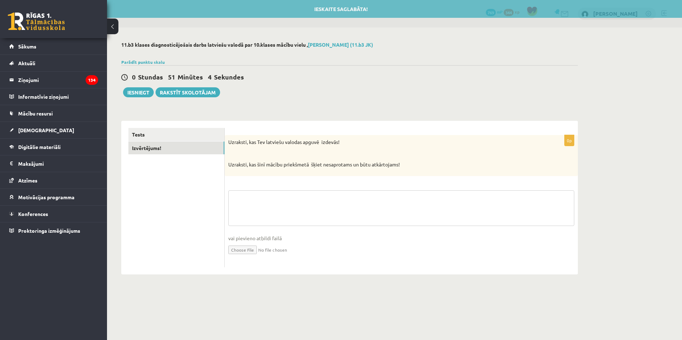
click at [400, 209] on textarea at bounding box center [401, 208] width 346 height 36
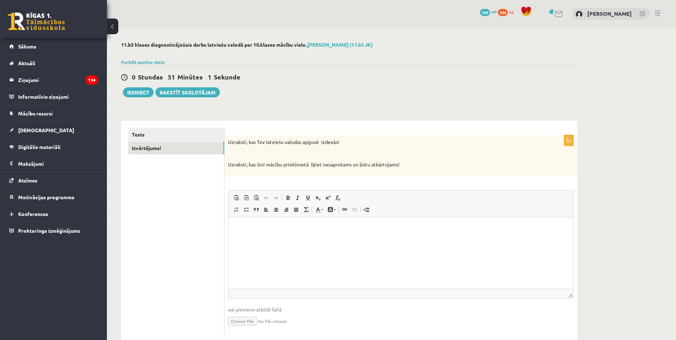
click at [399, 232] on html at bounding box center [401, 228] width 345 height 22
click at [140, 97] on button "Iesniegt" at bounding box center [138, 92] width 31 height 10
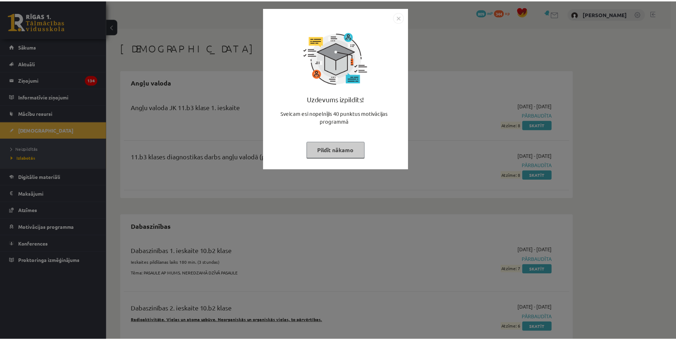
scroll to position [618, 0]
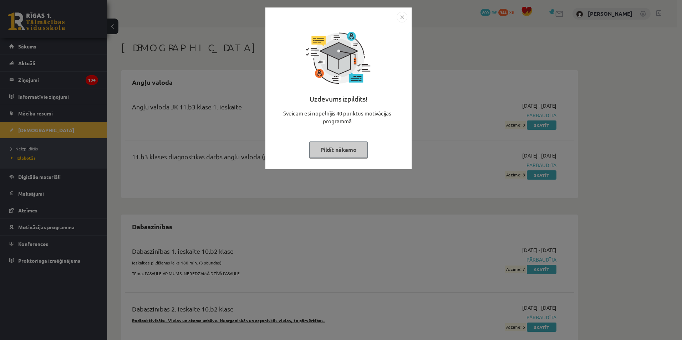
click at [521, 71] on div "Uzdevums izpildīts! Sveicam esi nopelnījis 40 punktus motivācijas programmā Pil…" at bounding box center [341, 170] width 682 height 340
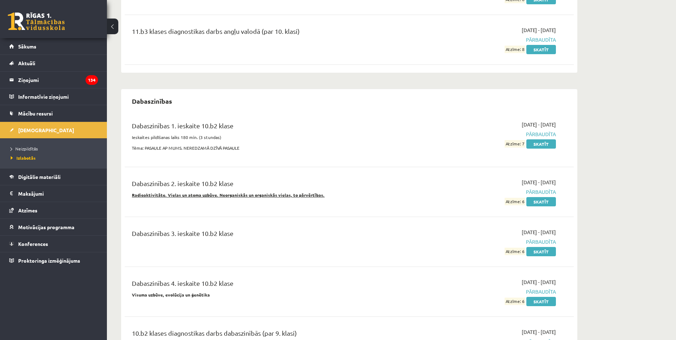
scroll to position [0, 0]
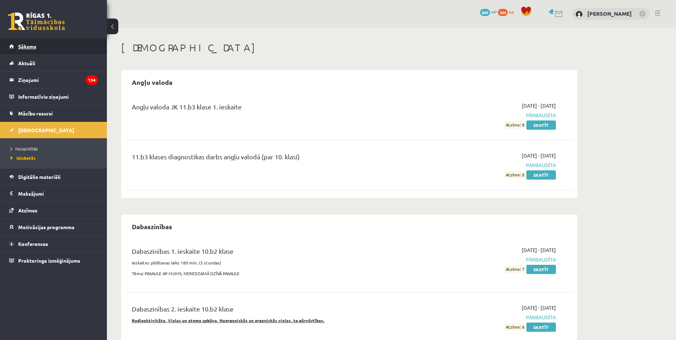
click at [67, 49] on link "Sākums" at bounding box center [53, 46] width 89 height 16
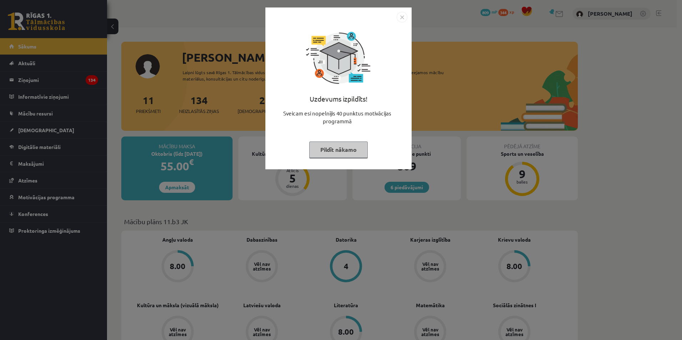
scroll to position [618, 0]
click at [219, 174] on div "Uzdevums izpildīts! Sveicam esi nopelnījis 40 punktus motivācijas programmā Pil…" at bounding box center [341, 170] width 682 height 340
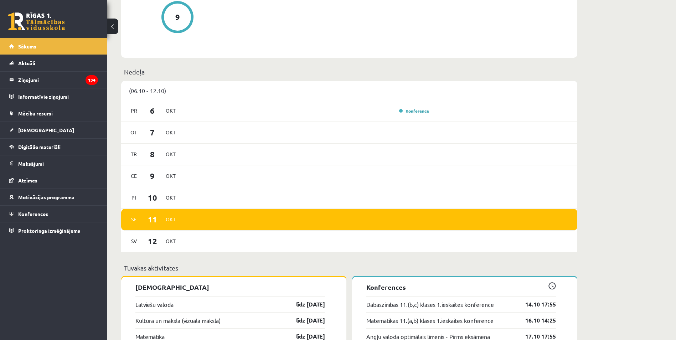
scroll to position [594, 0]
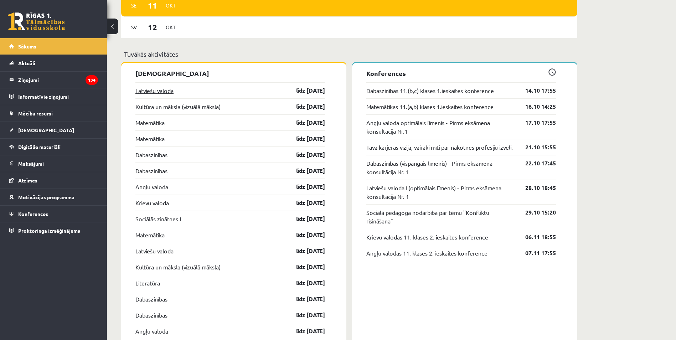
click at [164, 87] on link "Latviešu valoda" at bounding box center [155, 90] width 38 height 9
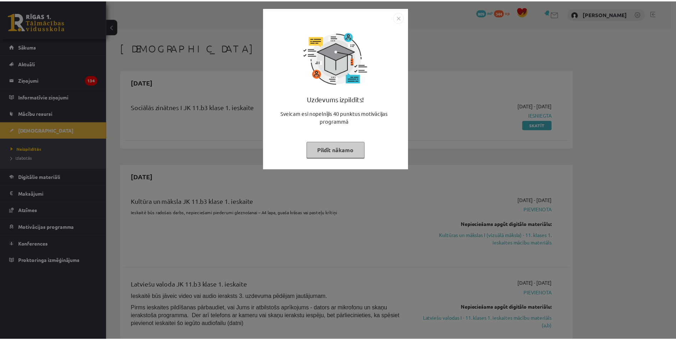
scroll to position [618, 0]
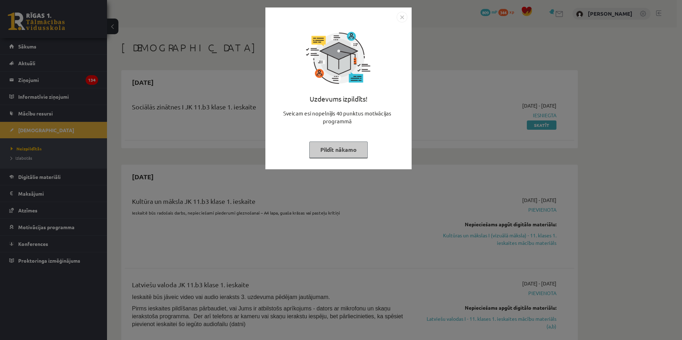
click at [399, 20] on img "Close" at bounding box center [402, 17] width 11 height 11
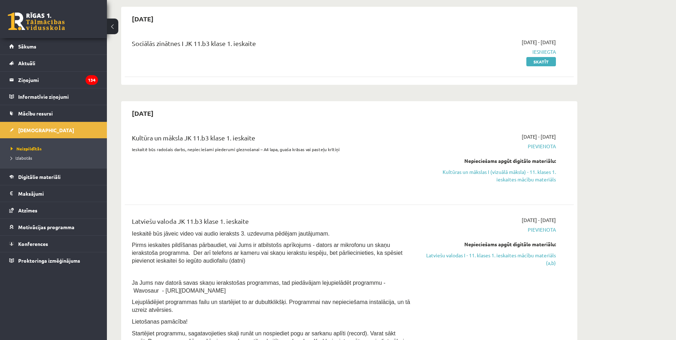
scroll to position [71, 0]
